Goal: Task Accomplishment & Management: Complete application form

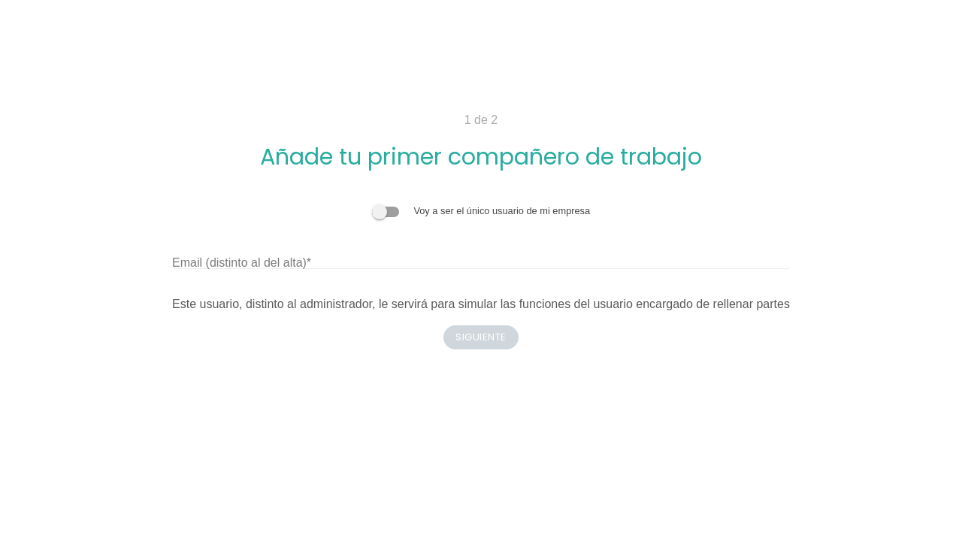
click at [412, 213] on label at bounding box center [393, 210] width 42 height 11
click at [372, 204] on input "checkbox" at bounding box center [372, 204] width 0 height 0
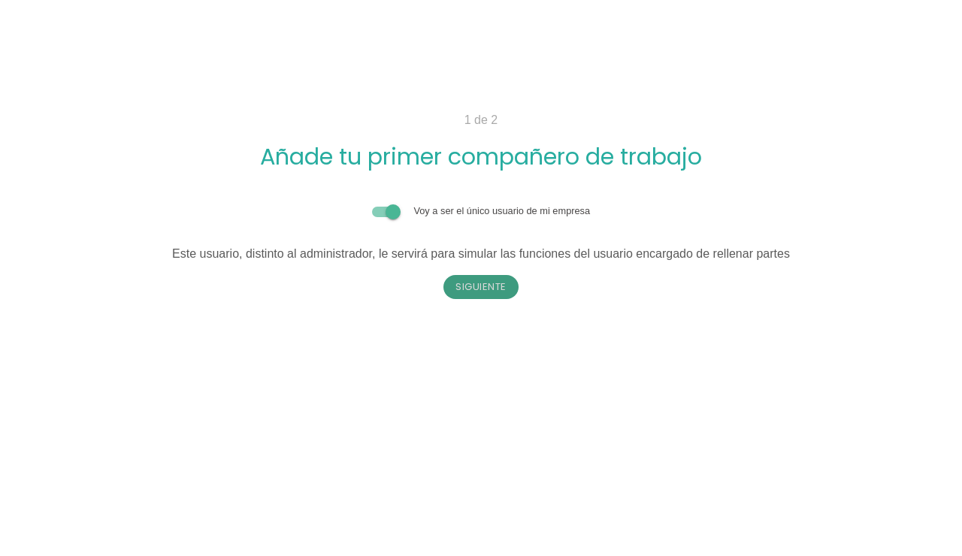
click at [488, 282] on button "Siguiente" at bounding box center [480, 287] width 75 height 24
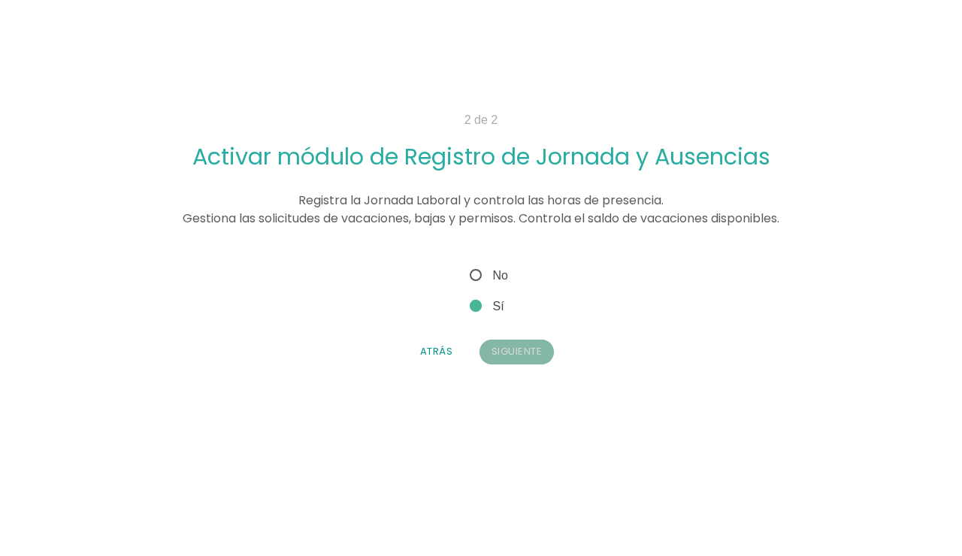
click at [532, 350] on button "Siguiente" at bounding box center [516, 352] width 75 height 24
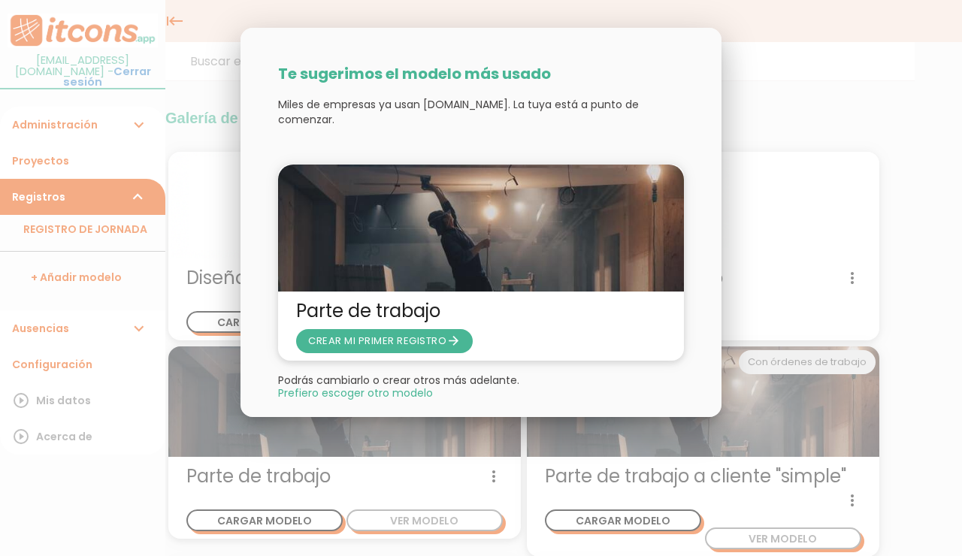
click at [418, 334] on span "CREAR MI PRIMER REGISTRO arrow_forward" at bounding box center [384, 341] width 177 height 24
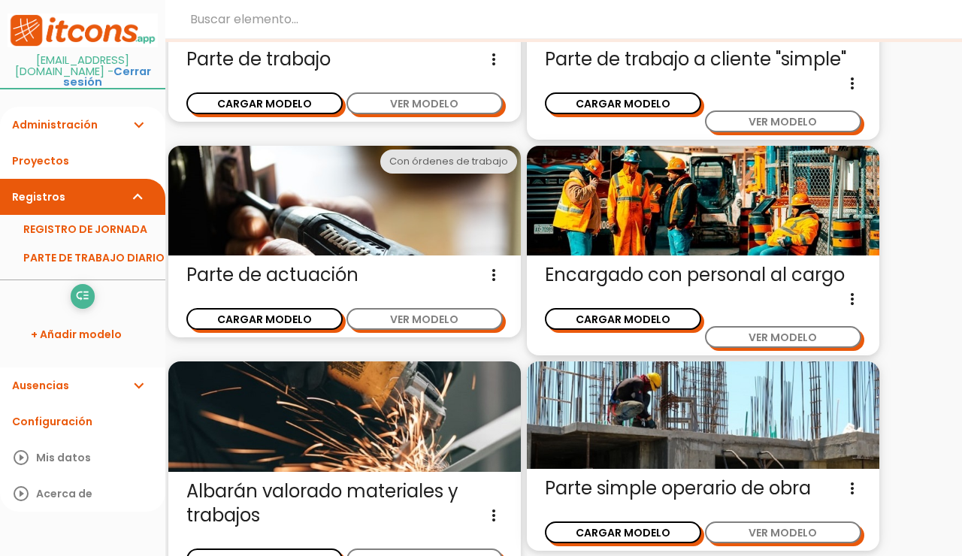
scroll to position [334, 0]
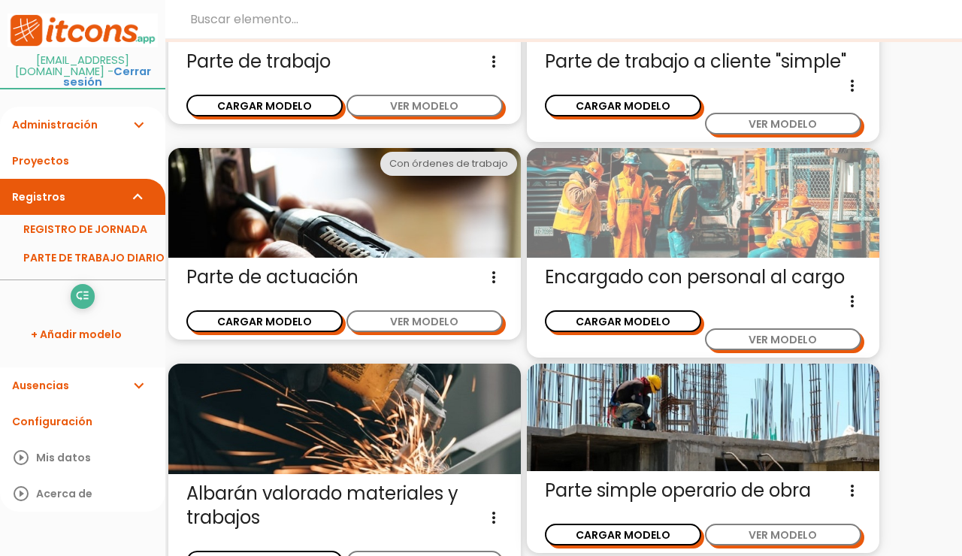
click at [636, 233] on img at bounding box center [703, 203] width 352 height 110
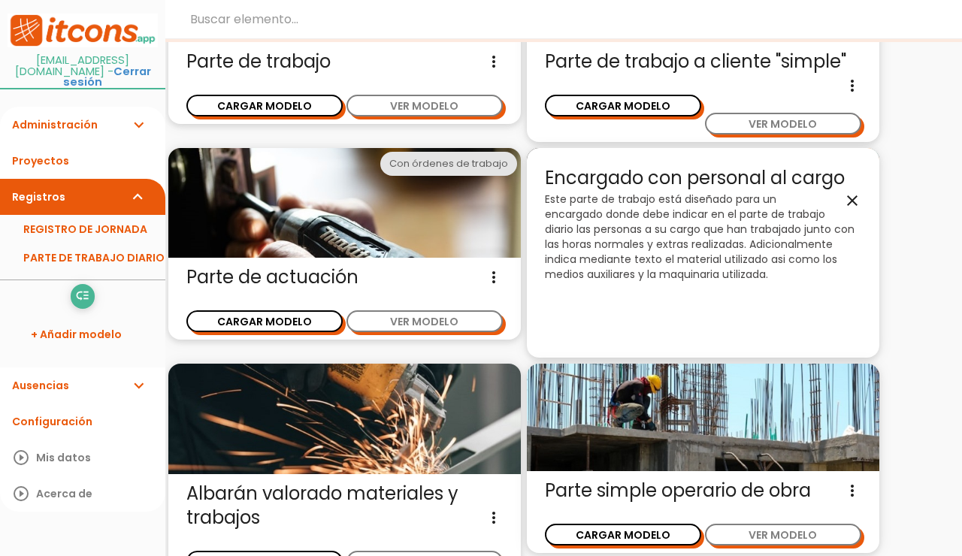
click at [694, 244] on p "Este parte de trabajo está diseñado para un encargado donde debe indicar en el …" at bounding box center [703, 237] width 316 height 90
click at [850, 198] on icon "close" at bounding box center [852, 201] width 18 height 18
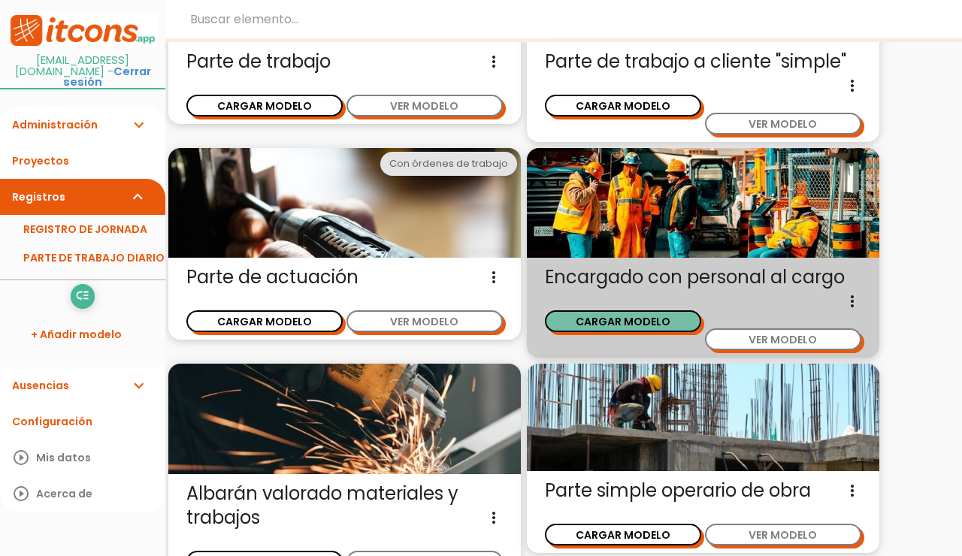
click at [606, 313] on button "CARGAR MODELO" at bounding box center [623, 321] width 156 height 22
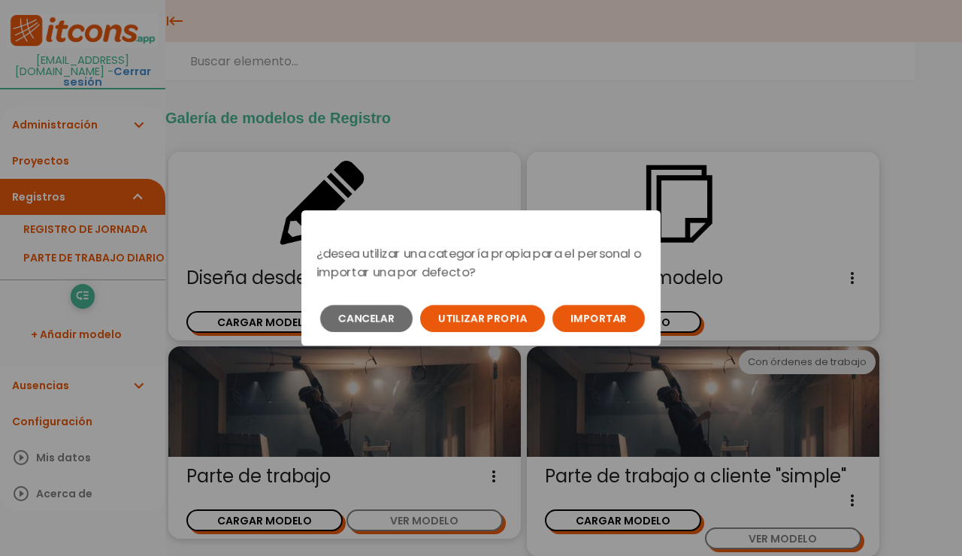
click at [607, 309] on button "Importar" at bounding box center [598, 318] width 92 height 27
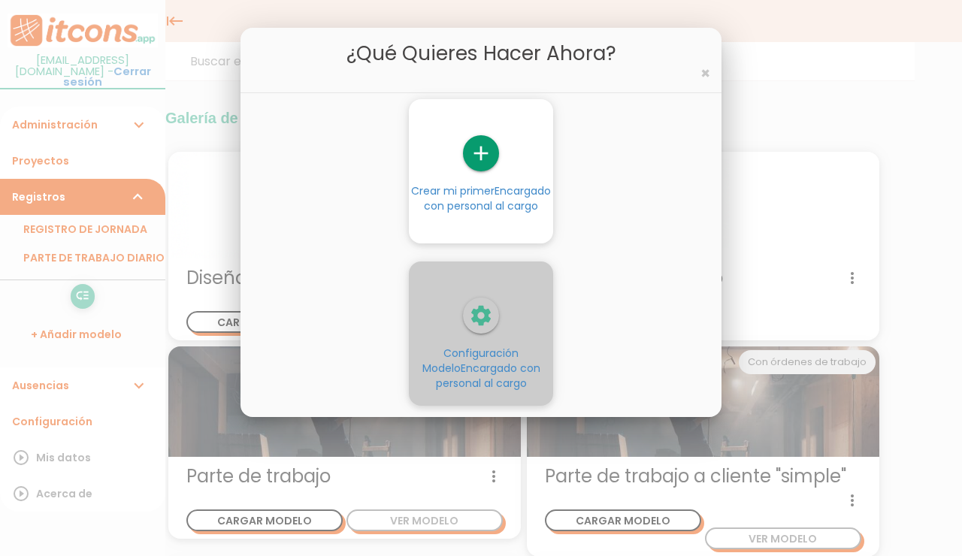
click at [491, 324] on icon "settings" at bounding box center [481, 315] width 36 height 36
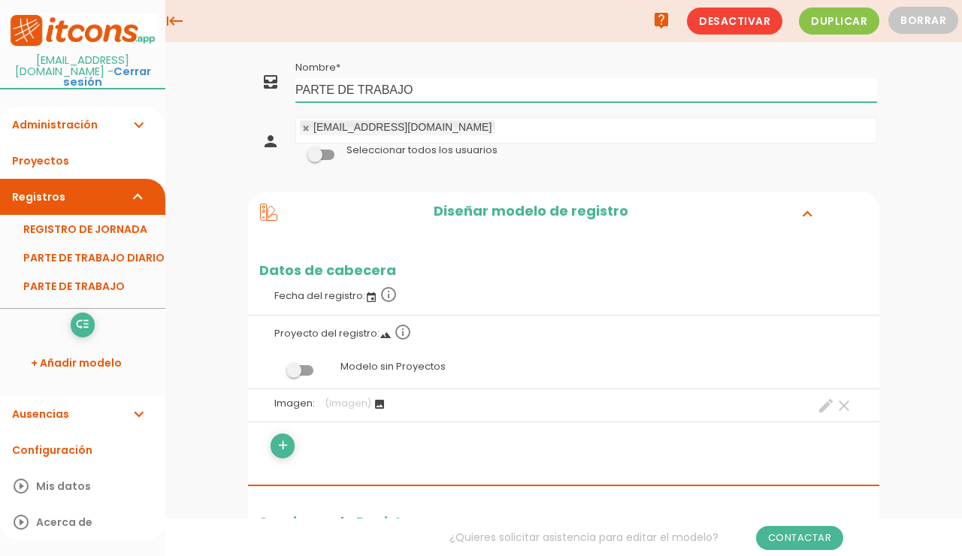
click at [424, 83] on input "PARTE DE TRABAJO" at bounding box center [585, 90] width 581 height 24
type input "P"
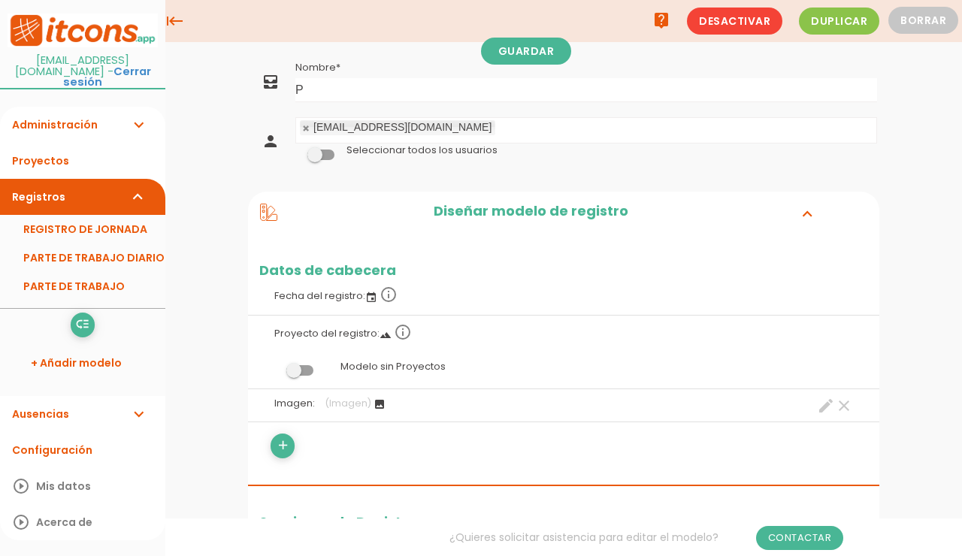
click at [745, 14] on span "Desactivar" at bounding box center [734, 21] width 95 height 27
click at [0, 0] on div at bounding box center [0, 0] width 0 height 0
